Goal: Task Accomplishment & Management: Use online tool/utility

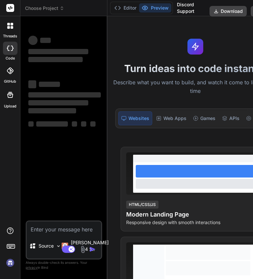
click at [11, 261] on img at bounding box center [10, 262] width 11 height 11
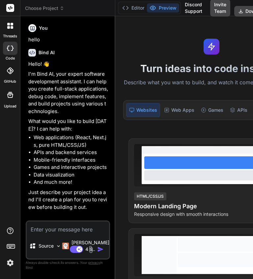
type textarea "x"
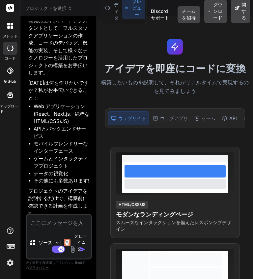
scroll to position [60, 0]
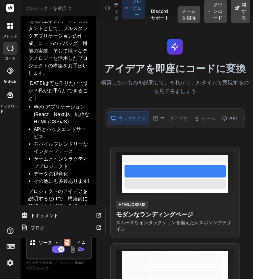
click at [79, 209] on div "ドキュメント" at bounding box center [61, 215] width 88 height 12
click at [208, 114] on div "ゲーム" at bounding box center [205, 118] width 26 height 14
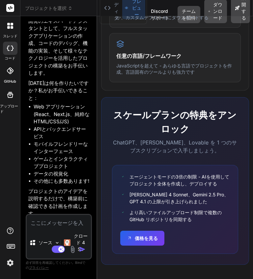
scroll to position [728, 0]
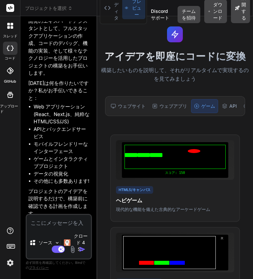
click at [5, 263] on img at bounding box center [10, 262] width 11 height 11
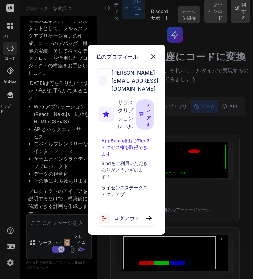
click at [218, 195] on div "私のプロフィール 相澤孝信 [EMAIL_ADDRESS][DOMAIN_NAME] サブスクリプションレベル ティア3 AppSumo経由でTier 3アク…" at bounding box center [126, 139] width 253 height 279
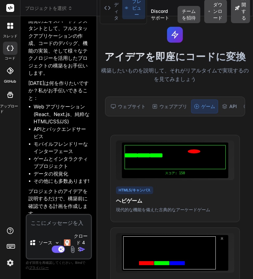
click at [215, 144] on font "プロンプトを表示" at bounding box center [216, 143] width 32 height 5
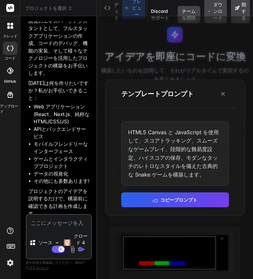
click at [109, 10] on polyline at bounding box center [110, 7] width 2 height 3
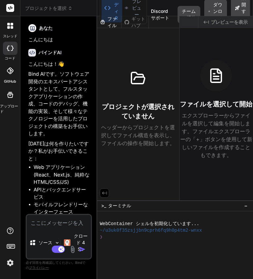
scroll to position [0, 0]
click at [252, 157] on p "エクスプローラーからファイルを選択して編集を開始します。ファイルエクスプローラーの「+」ボタンを使用して新しいファイルを作成することもできます。" at bounding box center [217, 135] width 74 height 48
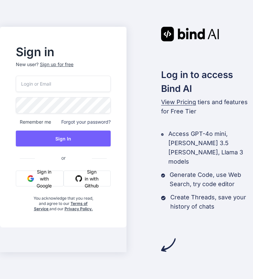
click at [42, 186] on button "Sign in with Google" at bounding box center [40, 178] width 48 height 16
